Goal: Task Accomplishment & Management: Use online tool/utility

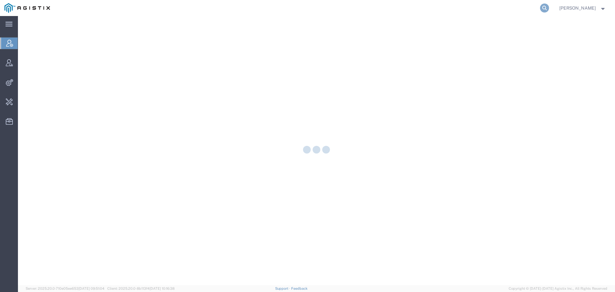
click at [549, 9] on icon at bounding box center [544, 8] width 9 height 9
paste input "396874"
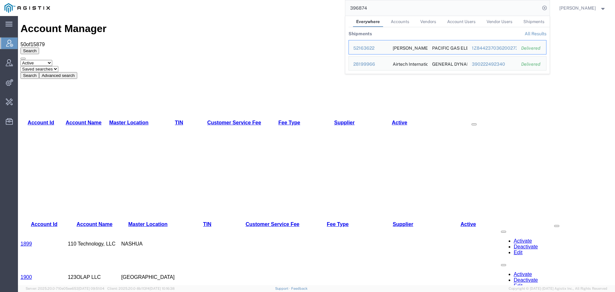
click at [336, 10] on div "396874 Everywhere Accounts Vendors Account Users Vendor Users Shipments Shipmen…" at bounding box center [301, 8] width 495 height 16
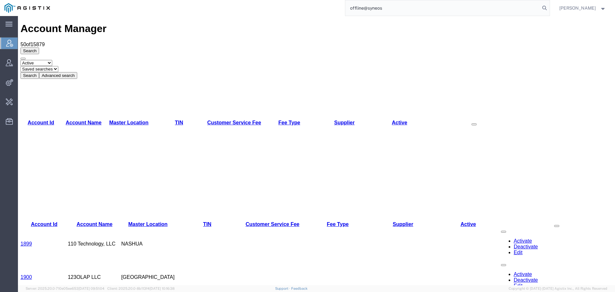
type input "offline@syneos"
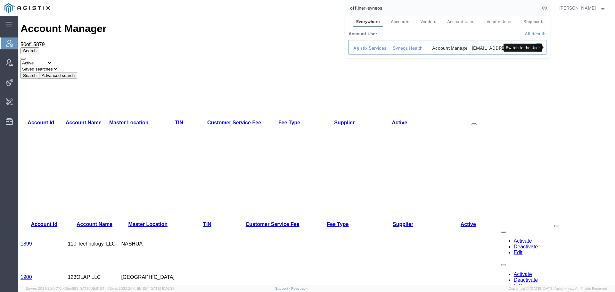
click at [542, 49] on icon "Search Results" at bounding box center [537, 47] width 9 height 9
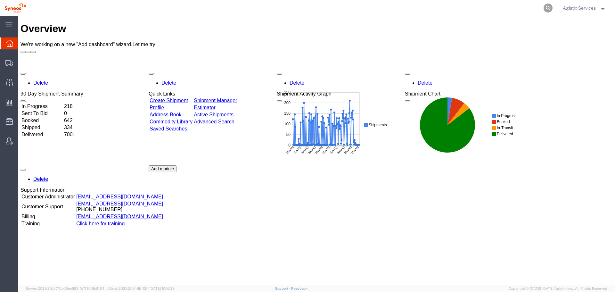
click at [545, 4] on form at bounding box center [548, 8] width 10 height 16
click at [545, 5] on icon at bounding box center [547, 8] width 9 height 9
paste input "56979998"
type input "56979998"
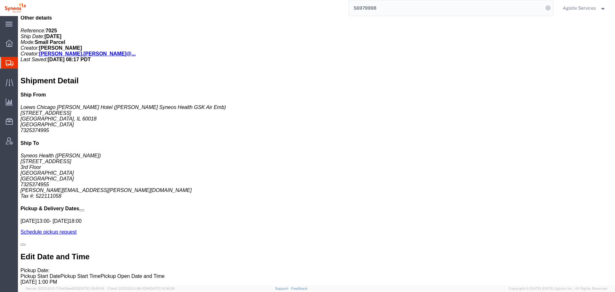
scroll to position [352, 0]
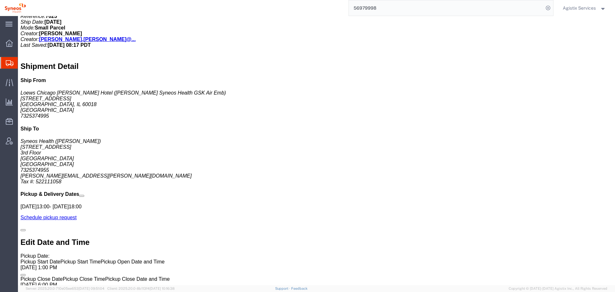
click link "Edit"
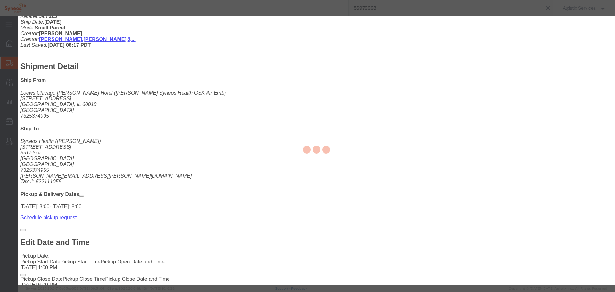
select select
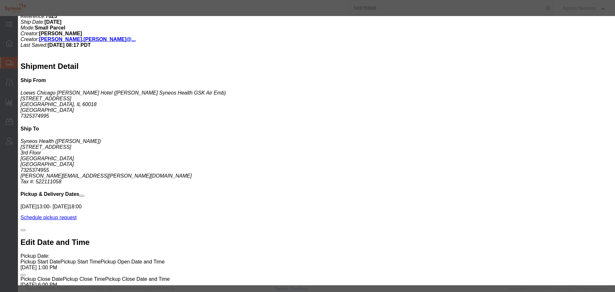
drag, startPoint x: 296, startPoint y: 71, endPoint x: 391, endPoint y: 71, distance: 94.4
click div "[PERSON_NAME] Syneos Health GSK Air Emb"
type input "[PERSON_NAME]"
click input "text"
paste input "Syneos Health GSK Air Emb"
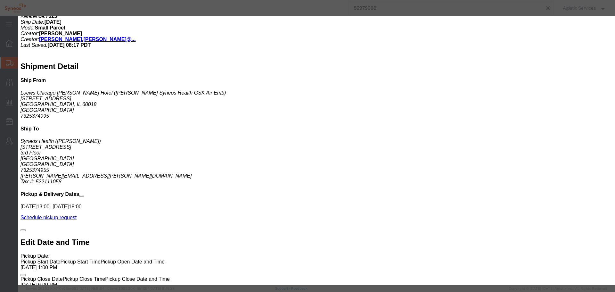
type input "Syneos Health GSK Air Emb"
click button "Save"
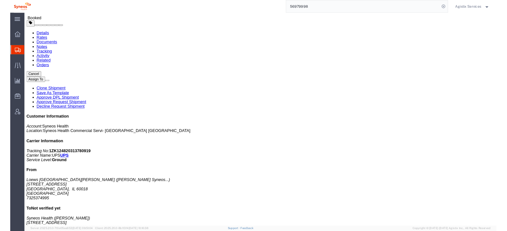
scroll to position [0, 0]
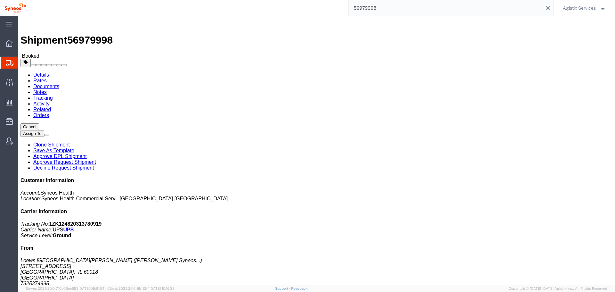
click link "Schedule pickup request"
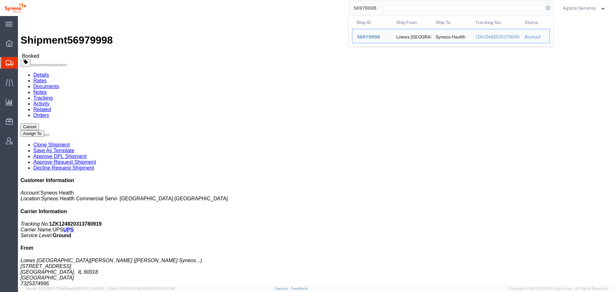
drag, startPoint x: 380, startPoint y: 7, endPoint x: 280, endPoint y: 7, distance: 100.2
click at [281, 7] on div "56979998 Ship ID Ship From Ship To Tracking Nu. Status Ship ID 56979998 Ship Fr…" at bounding box center [291, 8] width 523 height 16
paste input "64676"
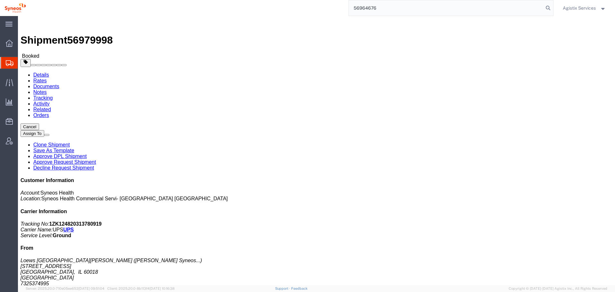
type input "56964676"
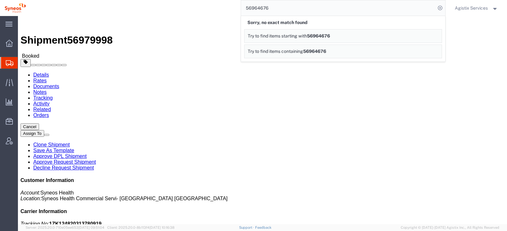
drag, startPoint x: 288, startPoint y: 7, endPoint x: 213, endPoint y: 7, distance: 74.6
click at [213, 7] on div "56964676 Sorry, no exact match found Try to find items starting with 56964676 T…" at bounding box center [237, 8] width 415 height 16
